Goal: Transaction & Acquisition: Purchase product/service

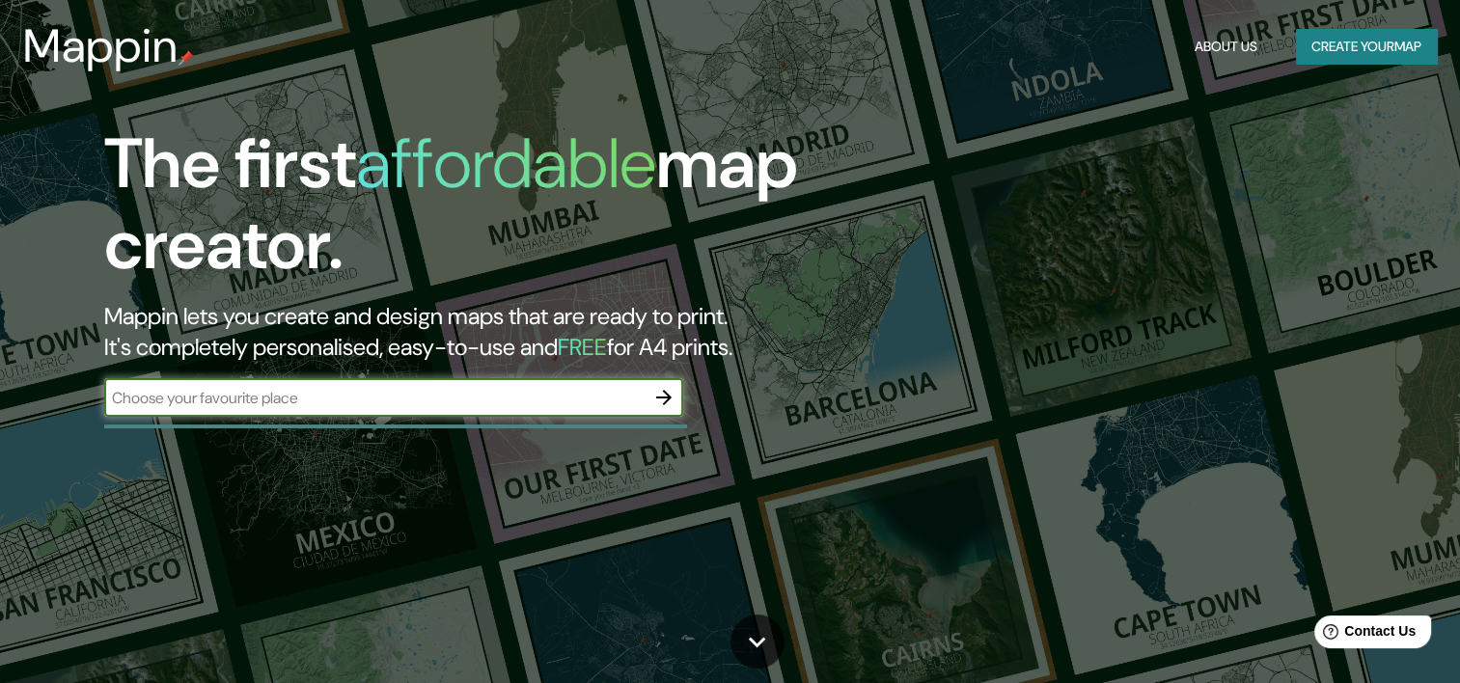
click at [428, 400] on input "text" at bounding box center [374, 398] width 541 height 22
type input "APATZINGAN"
click at [658, 390] on icon "button" at bounding box center [664, 397] width 23 height 23
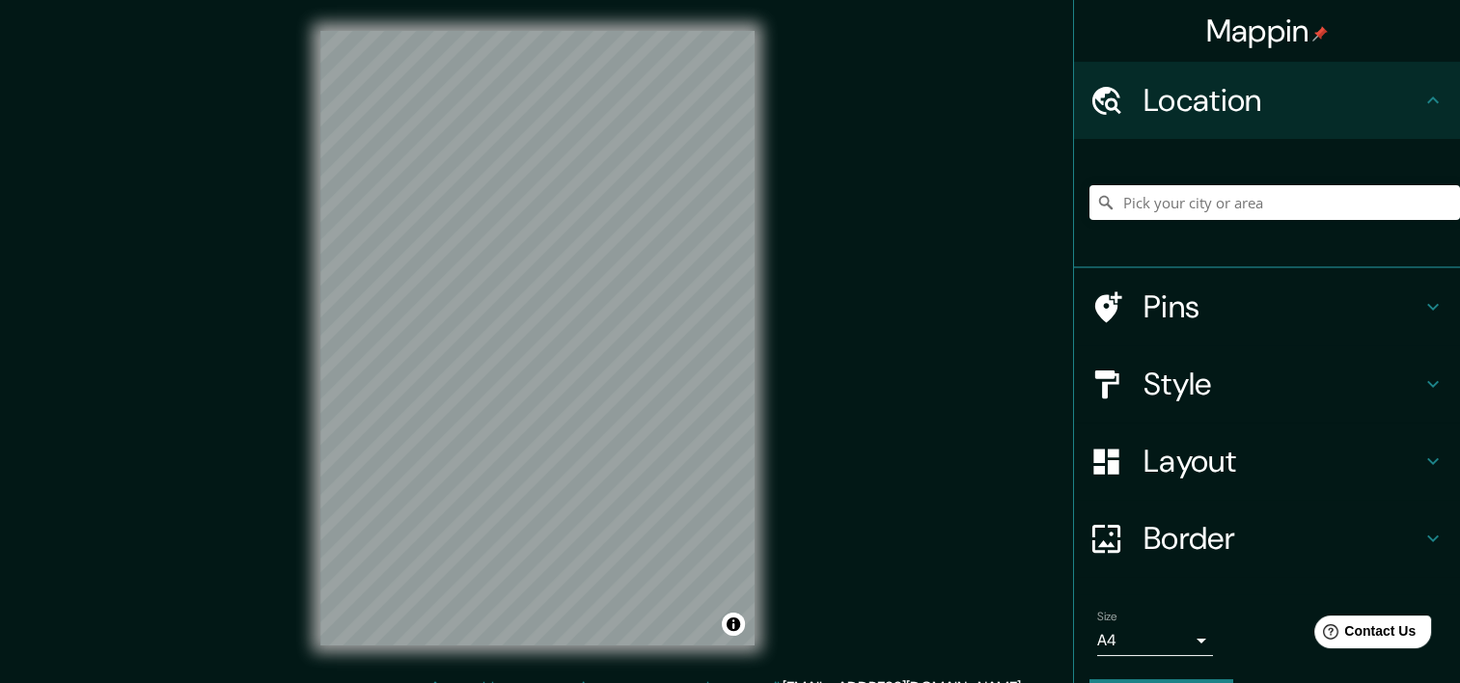
click at [1251, 377] on h4 "Style" at bounding box center [1283, 384] width 278 height 39
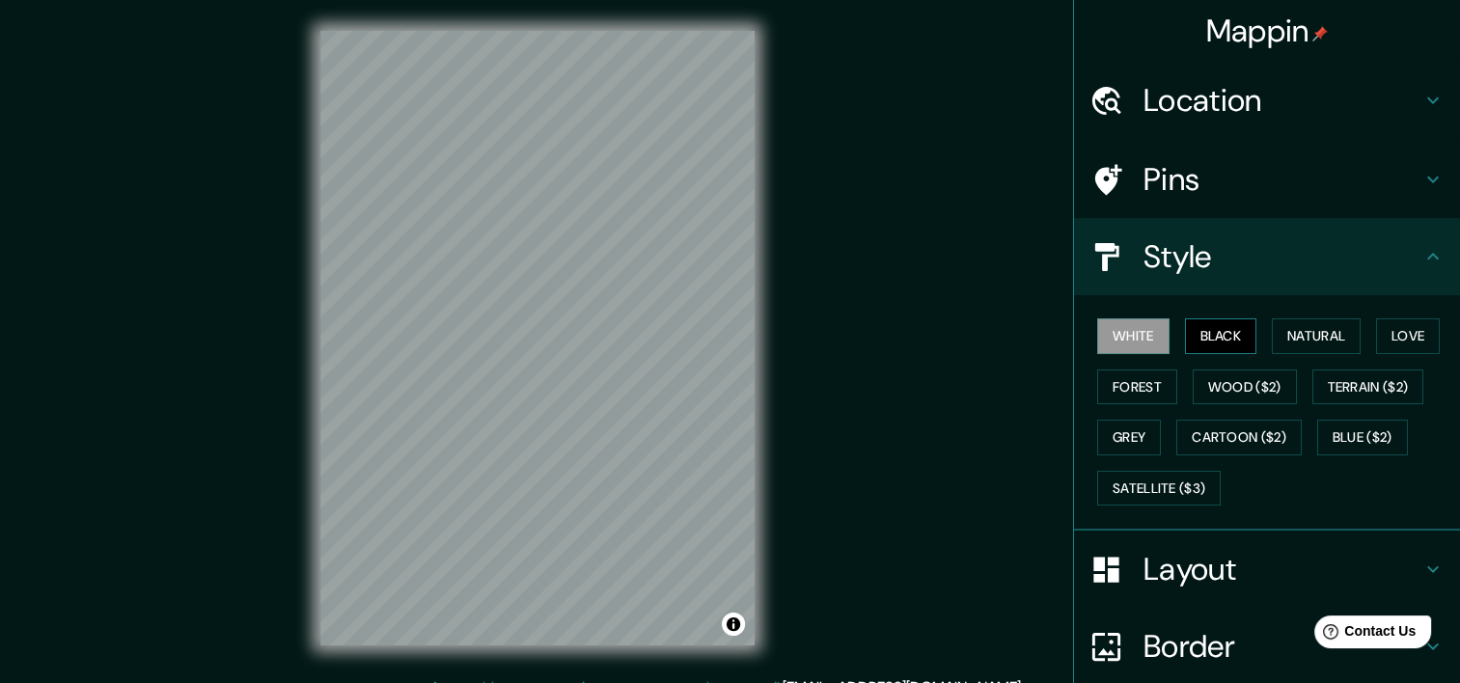
click at [1212, 337] on button "Black" at bounding box center [1221, 337] width 72 height 36
click at [1290, 336] on button "Natural" at bounding box center [1316, 337] width 89 height 36
click at [1218, 97] on h4 "Location" at bounding box center [1283, 100] width 278 height 39
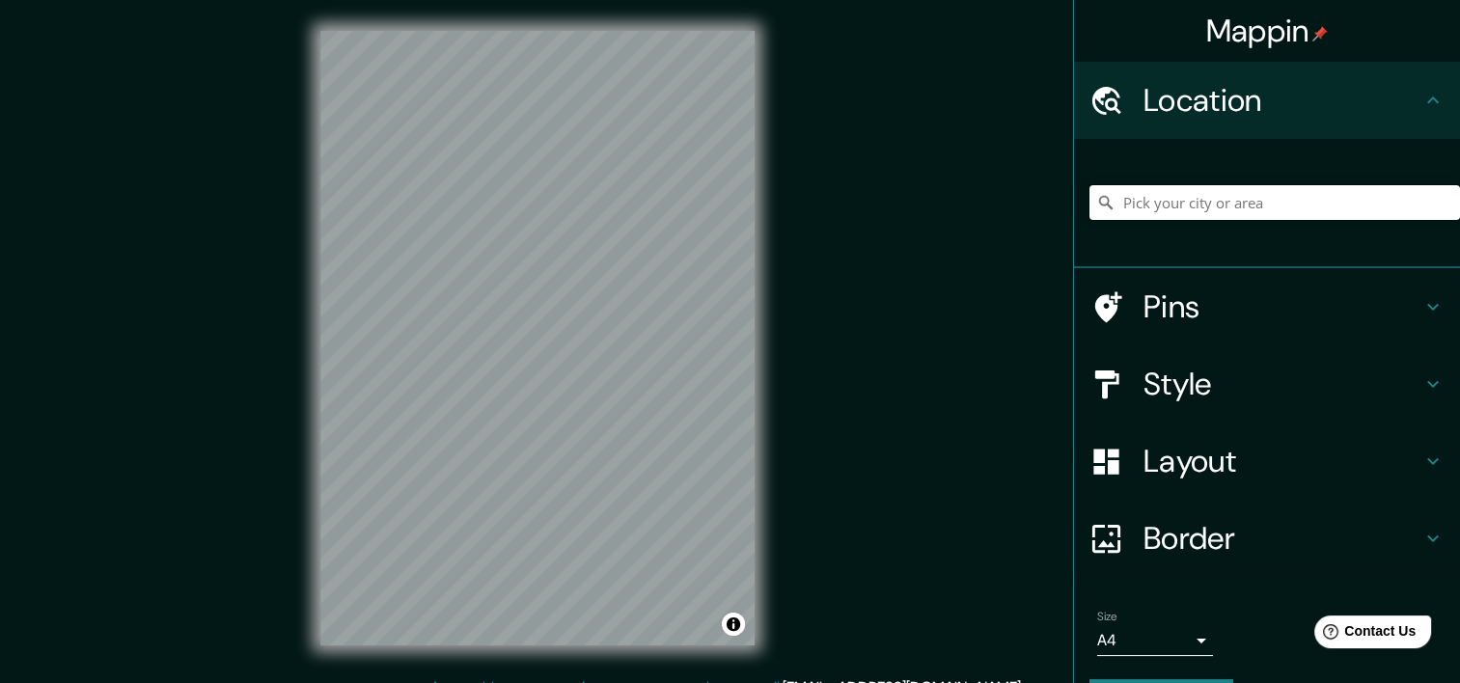
click at [1169, 199] on input "Pick your city or area" at bounding box center [1275, 202] width 371 height 35
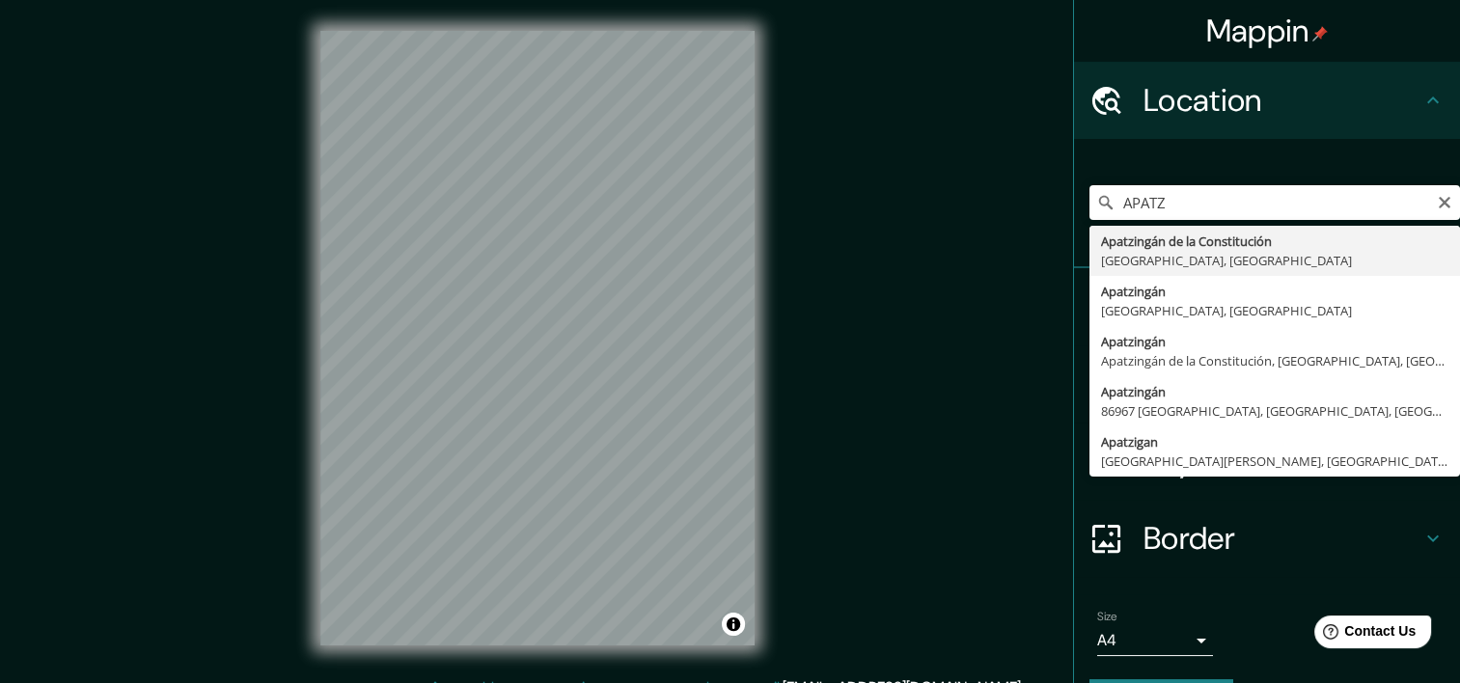
type input "Apatzingán de la Constitución, [GEOGRAPHIC_DATA], [GEOGRAPHIC_DATA]"
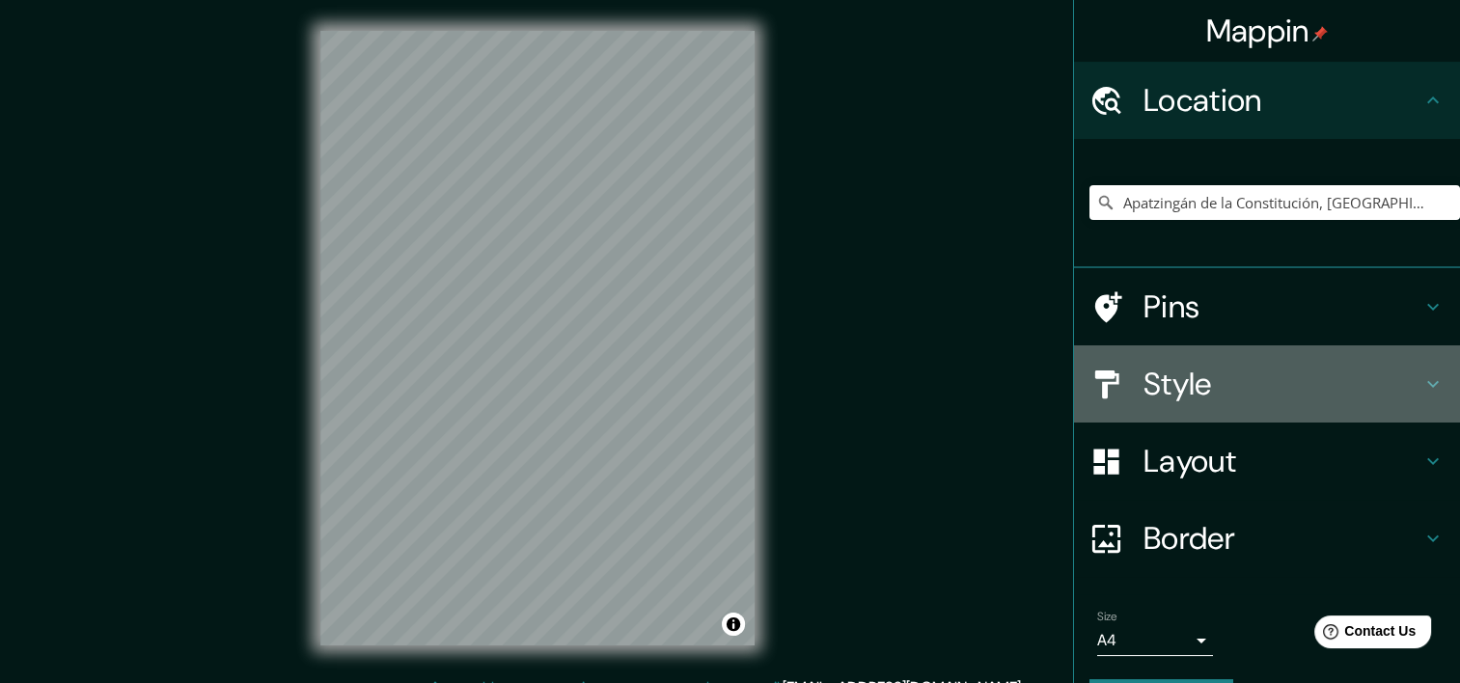
click at [1203, 389] on h4 "Style" at bounding box center [1283, 384] width 278 height 39
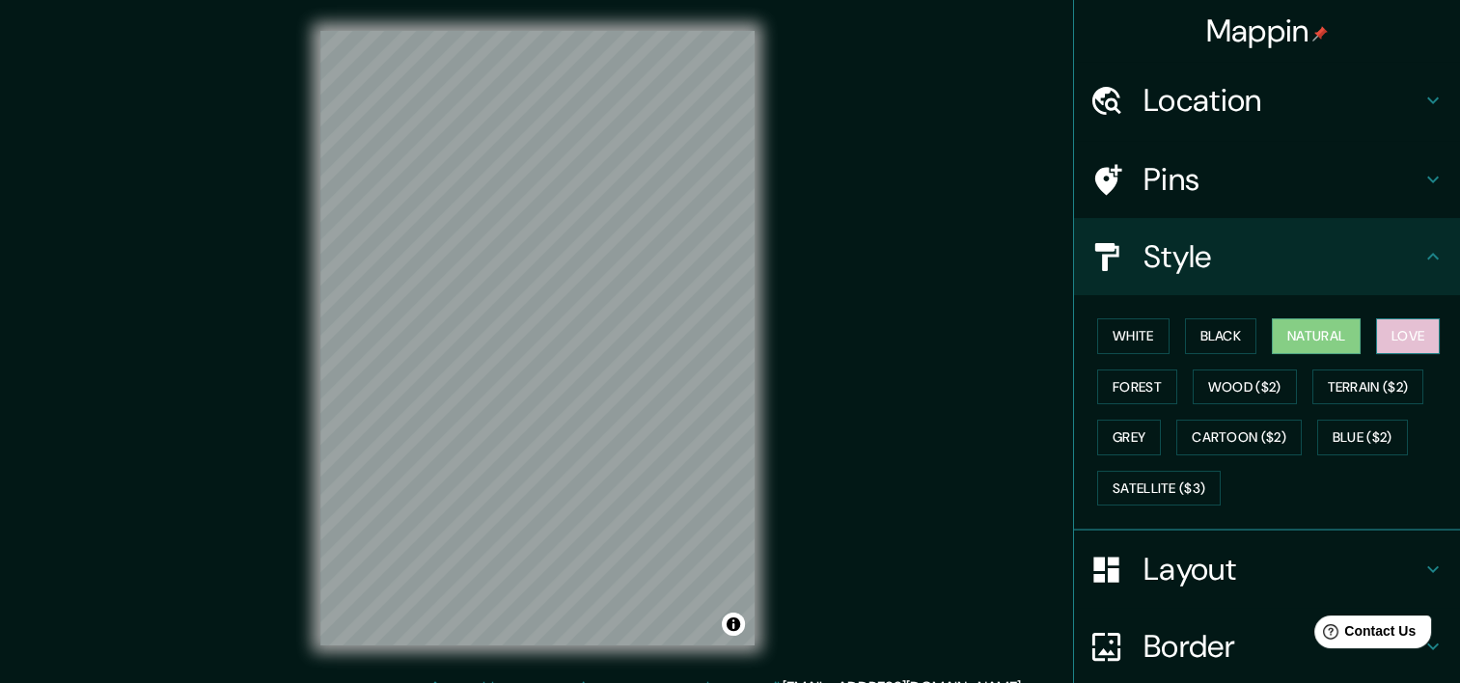
click at [1396, 327] on button "Love" at bounding box center [1408, 337] width 64 height 36
click at [1205, 335] on button "Black" at bounding box center [1221, 337] width 72 height 36
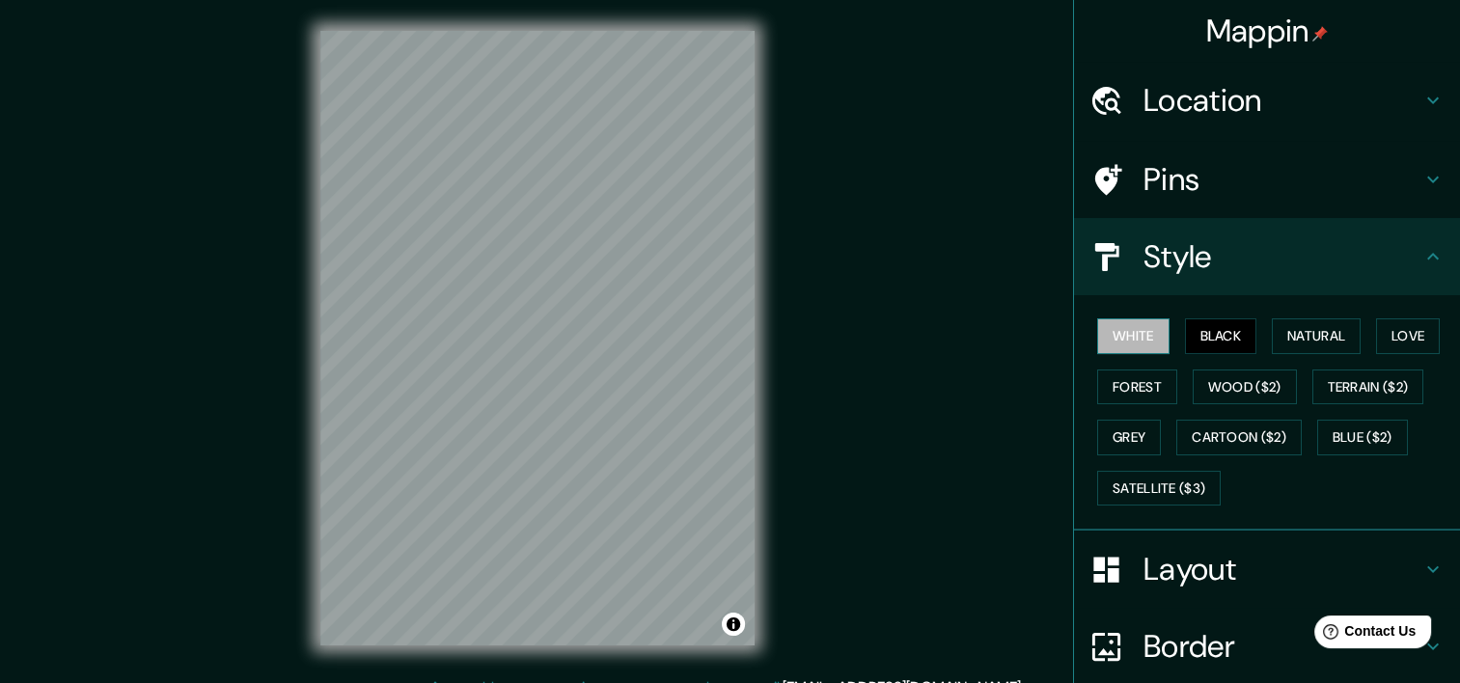
click at [1131, 339] on button "White" at bounding box center [1134, 337] width 72 height 36
click at [1332, 332] on button "Natural" at bounding box center [1316, 337] width 89 height 36
click at [1120, 332] on button "White" at bounding box center [1134, 337] width 72 height 36
click at [1285, 338] on button "Natural" at bounding box center [1316, 337] width 89 height 36
click at [1130, 338] on button "White" at bounding box center [1134, 337] width 72 height 36
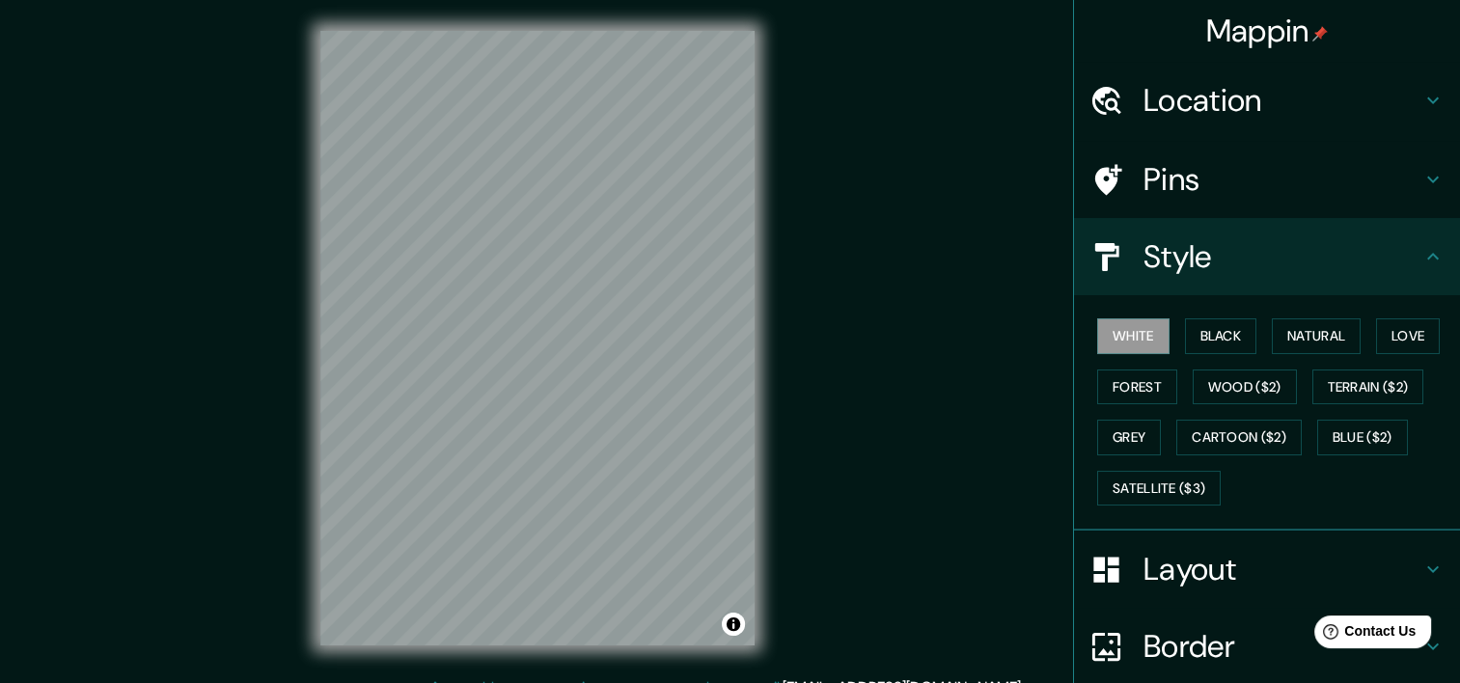
scroll to position [159, 0]
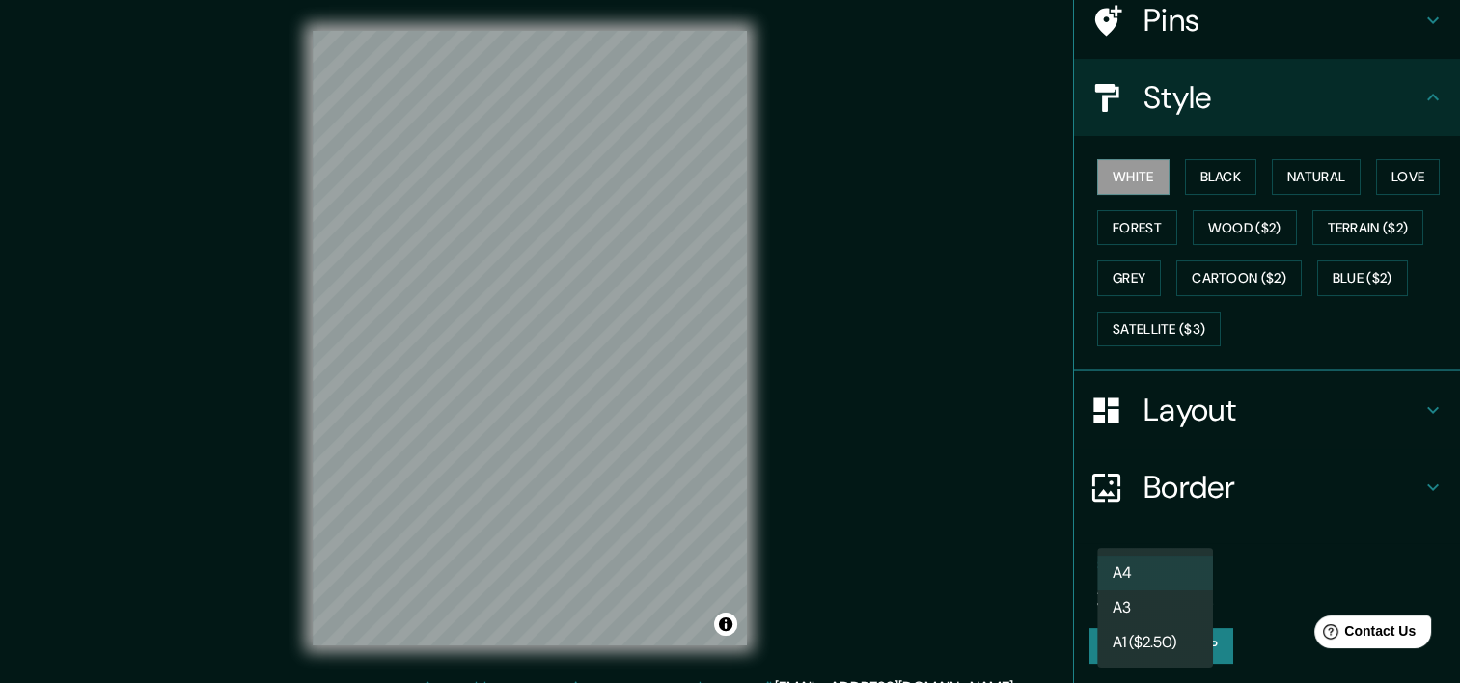
click at [1186, 590] on body "Mappin Location Apatzingán de la Constitución, Michoacán, México Pins Style Whi…" at bounding box center [730, 341] width 1460 height 683
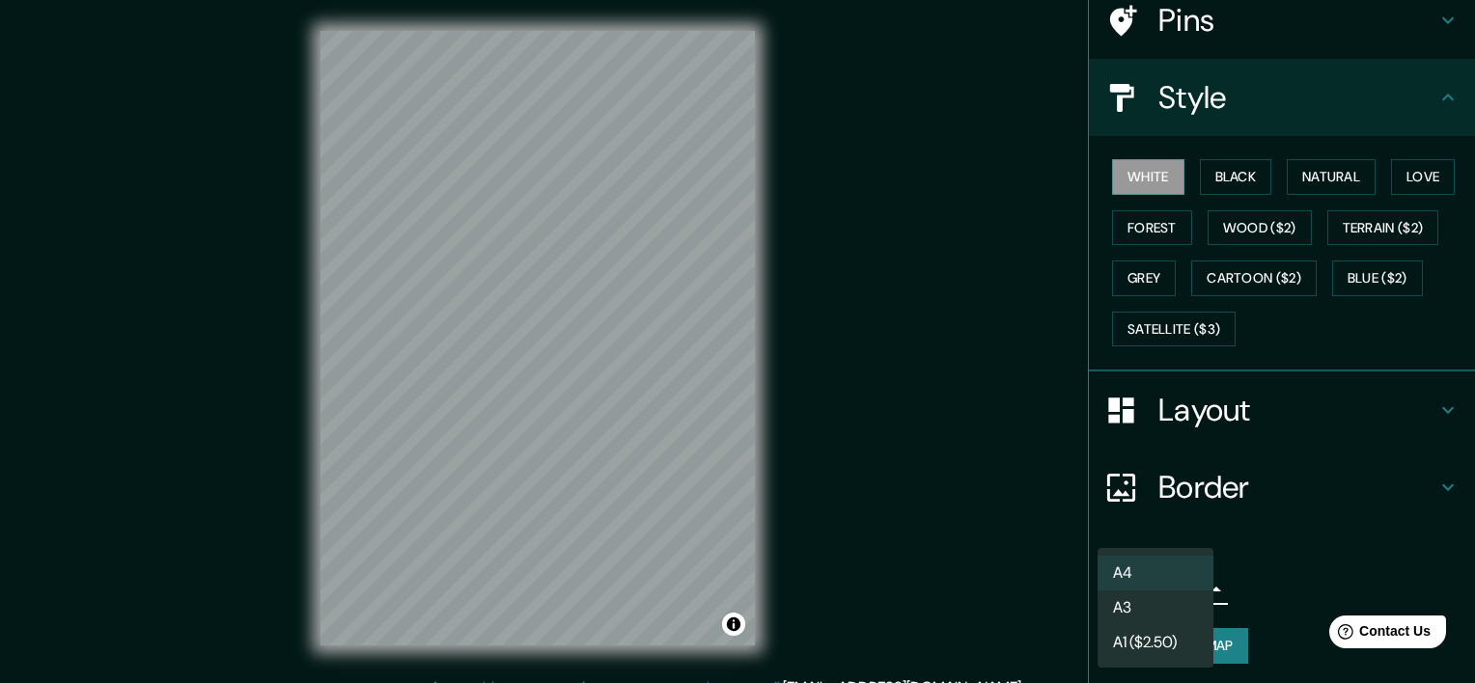
click at [1186, 579] on li "A4" at bounding box center [1156, 573] width 116 height 35
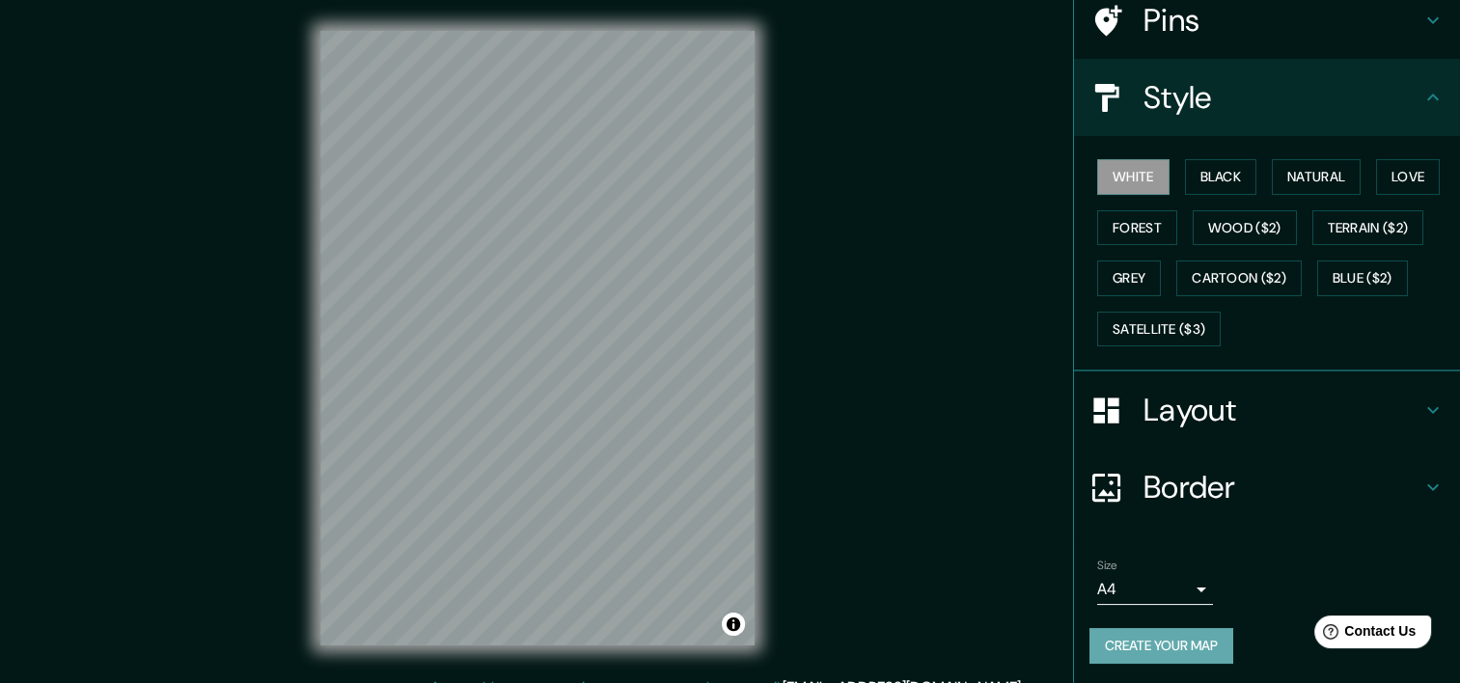
click at [1153, 640] on button "Create your map" at bounding box center [1162, 646] width 144 height 36
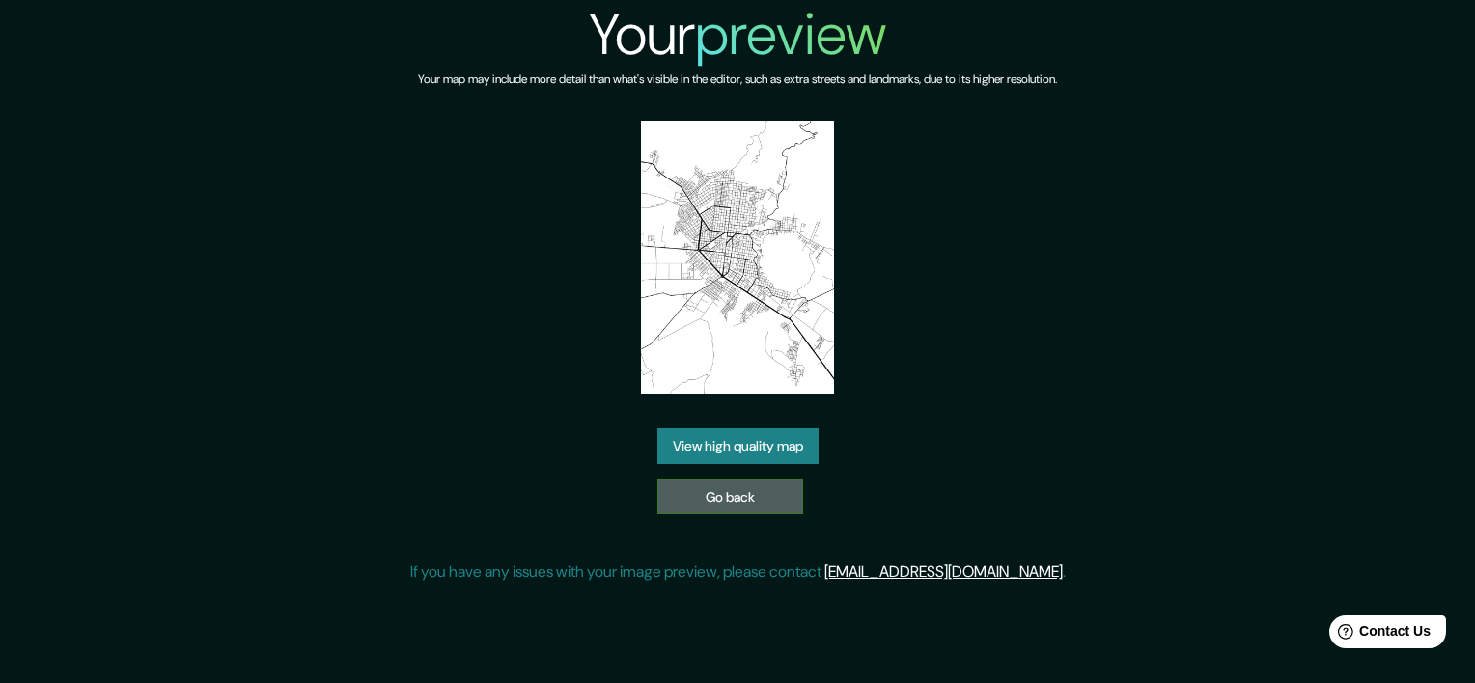
click at [732, 498] on link "Go back" at bounding box center [730, 498] width 146 height 36
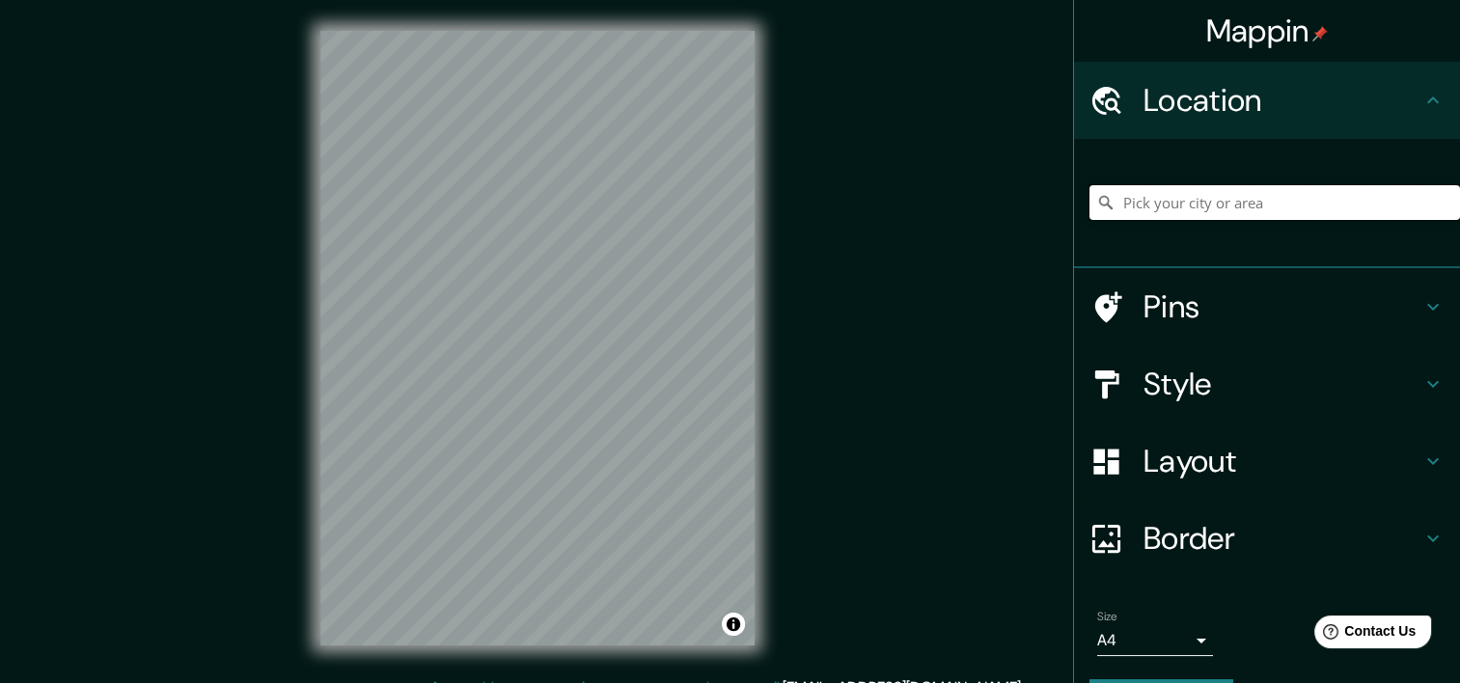
click at [1176, 205] on input "Pick your city or area" at bounding box center [1275, 202] width 371 height 35
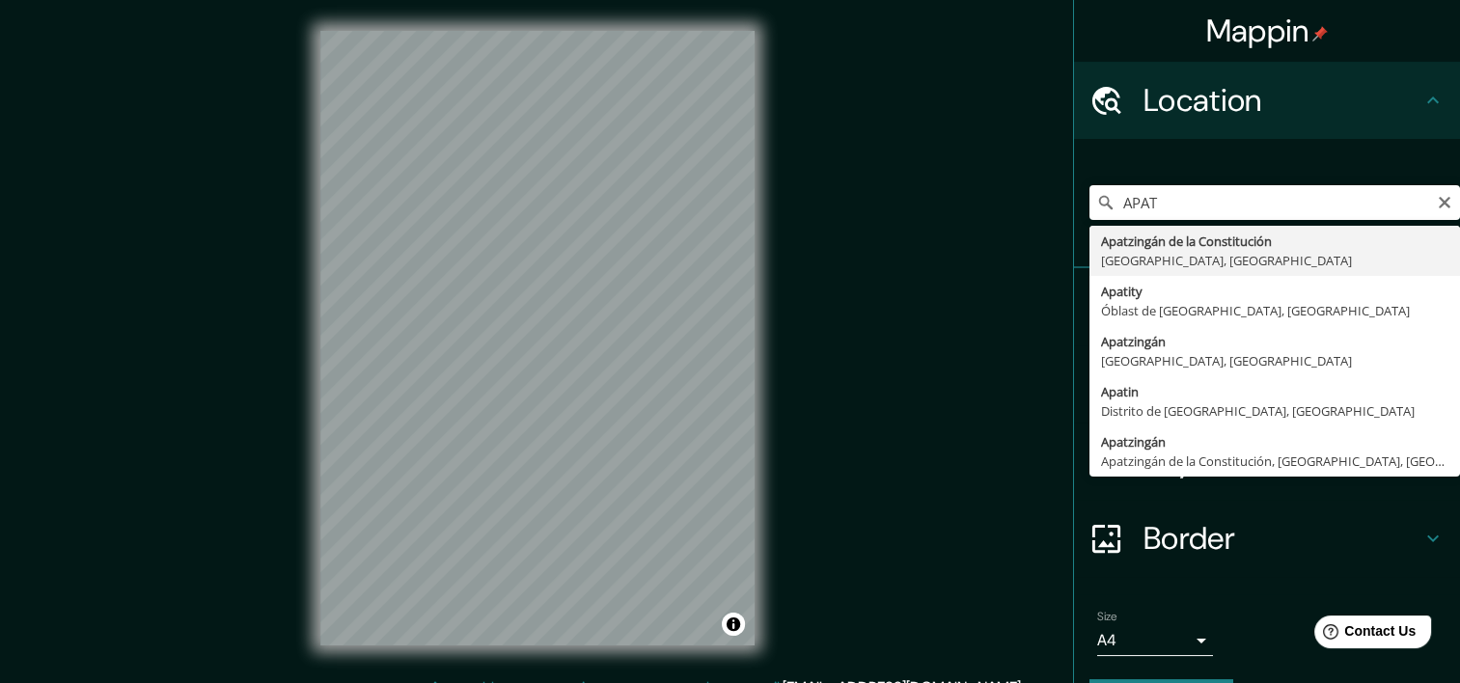
type input "Apatzingán de la Constitución, [GEOGRAPHIC_DATA], [GEOGRAPHIC_DATA]"
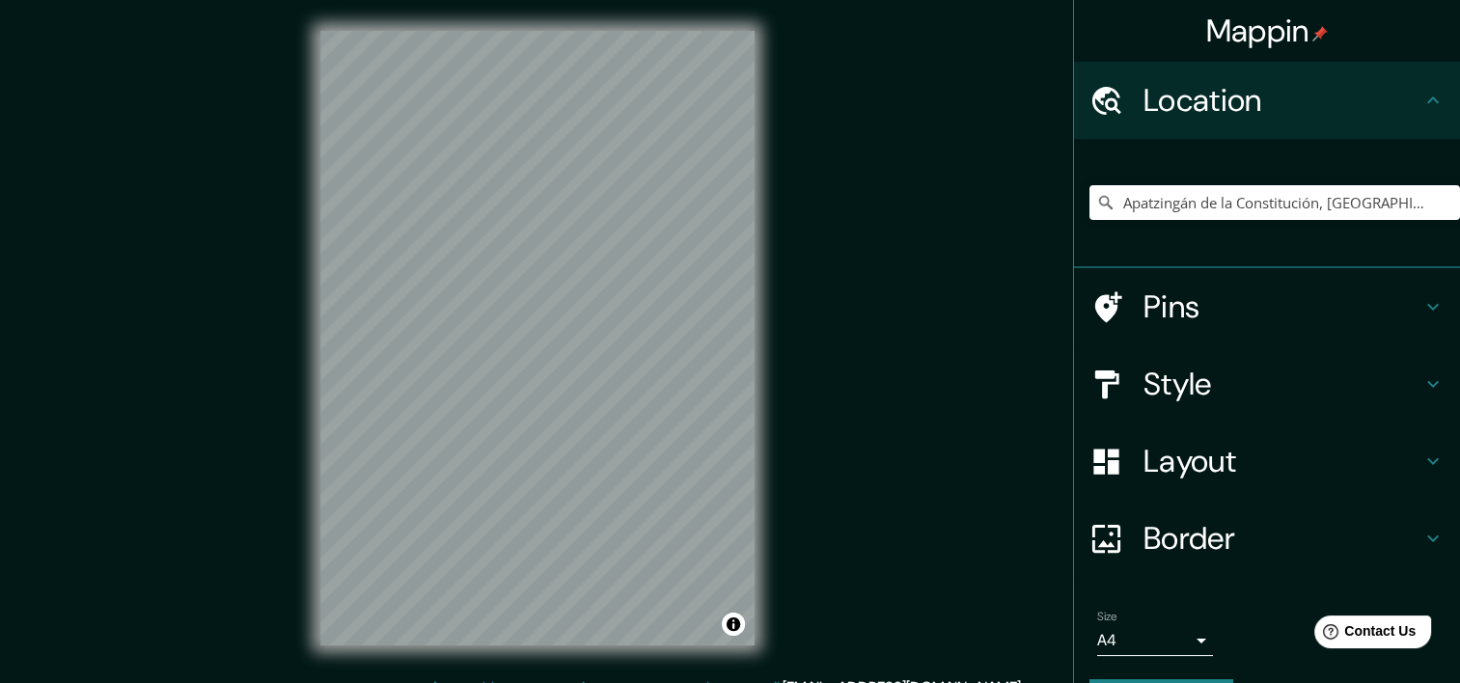
scroll to position [54, 0]
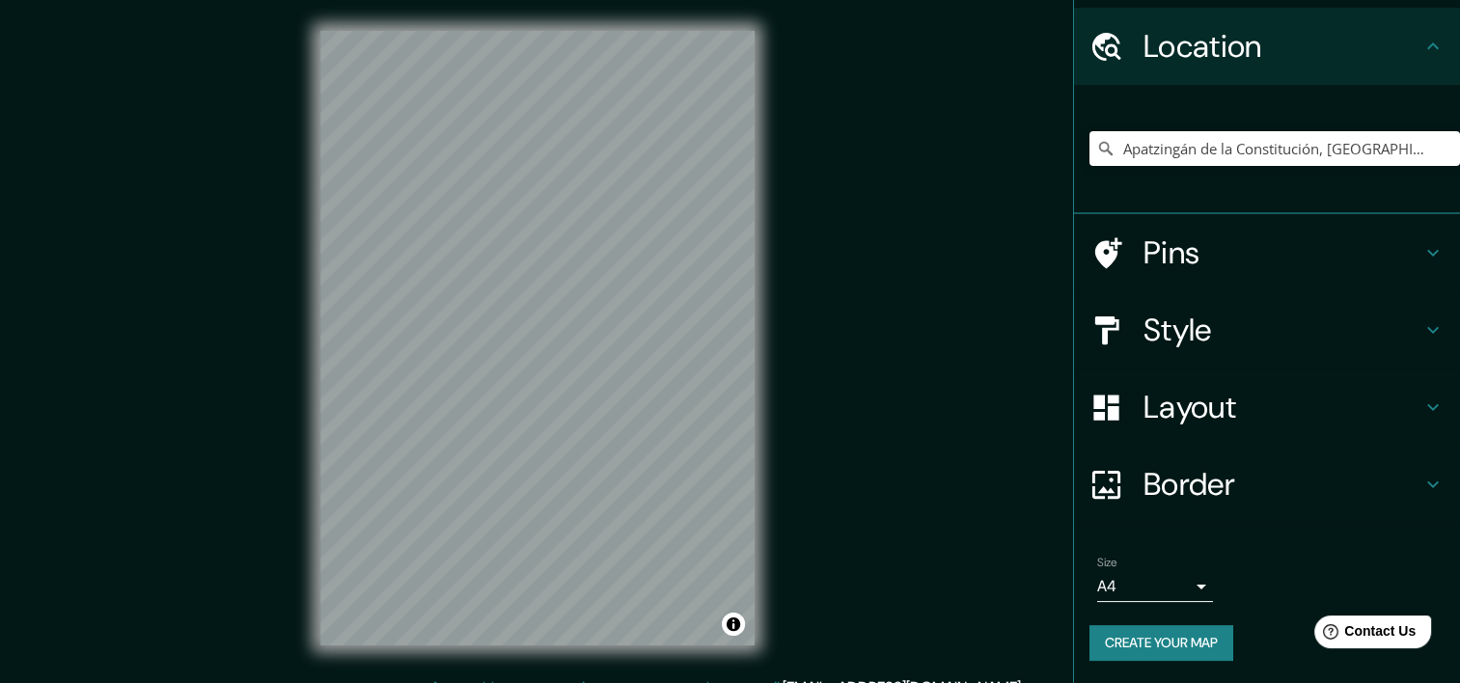
click at [1181, 579] on body "Mappin Location [GEOGRAPHIC_DATA], [GEOGRAPHIC_DATA], [GEOGRAPHIC_DATA] Pins St…" at bounding box center [730, 341] width 1460 height 683
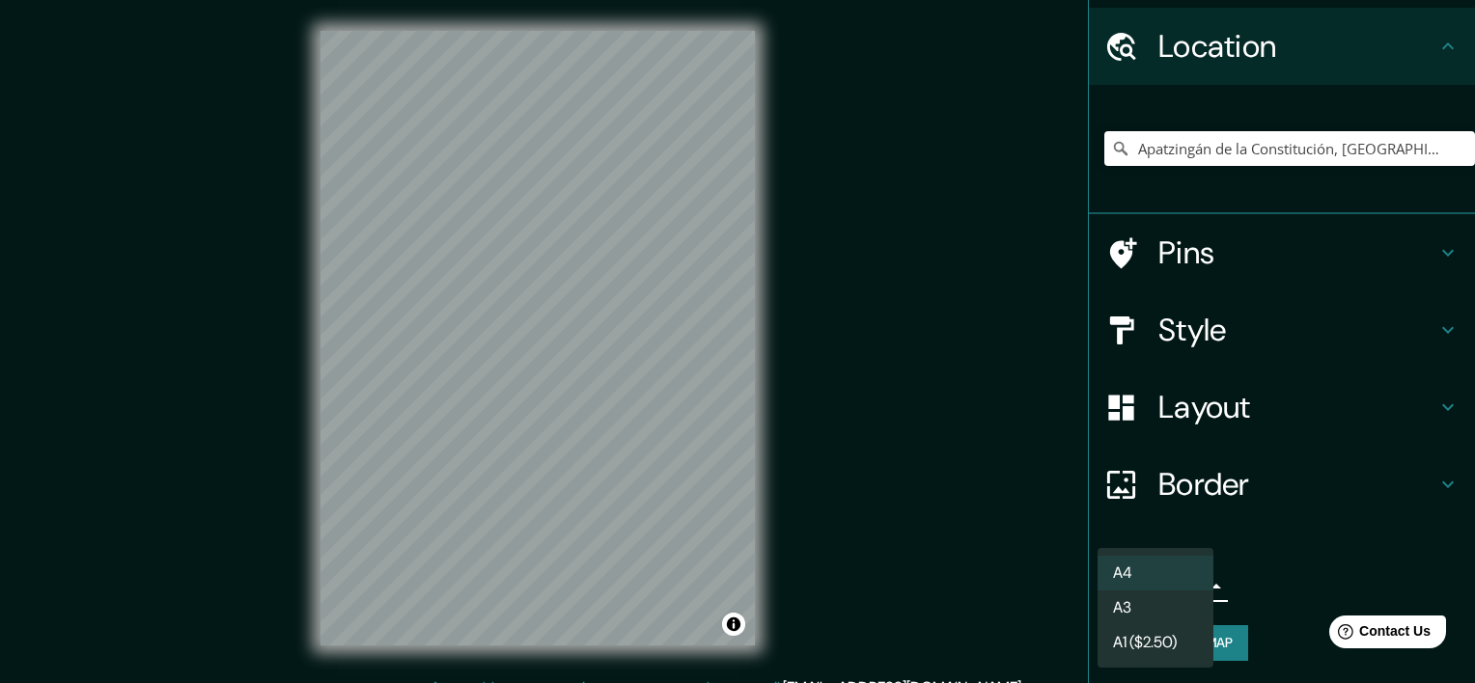
click at [1168, 562] on li "A4" at bounding box center [1156, 573] width 116 height 35
